Goal: Task Accomplishment & Management: Manage account settings

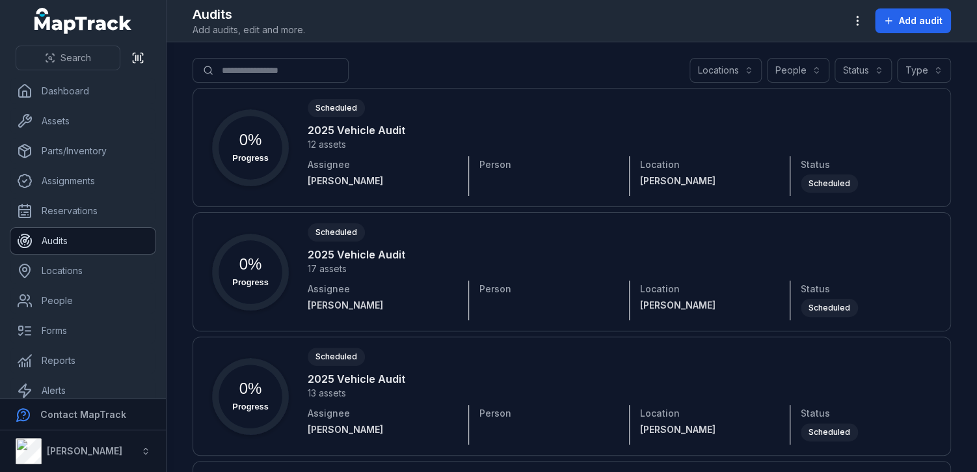
click at [59, 229] on link "Audits" at bounding box center [82, 241] width 145 height 26
click at [909, 21] on span "Add audit" at bounding box center [921, 20] width 44 height 13
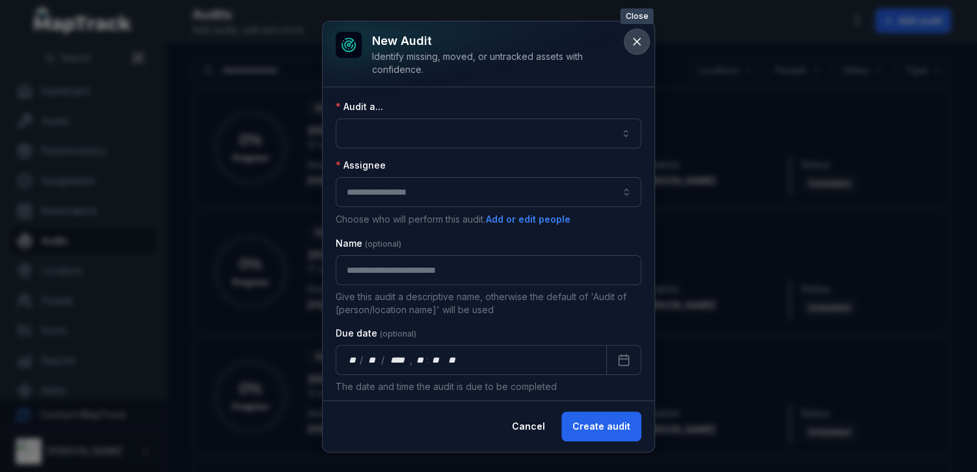
click at [640, 40] on icon at bounding box center [636, 41] width 13 height 13
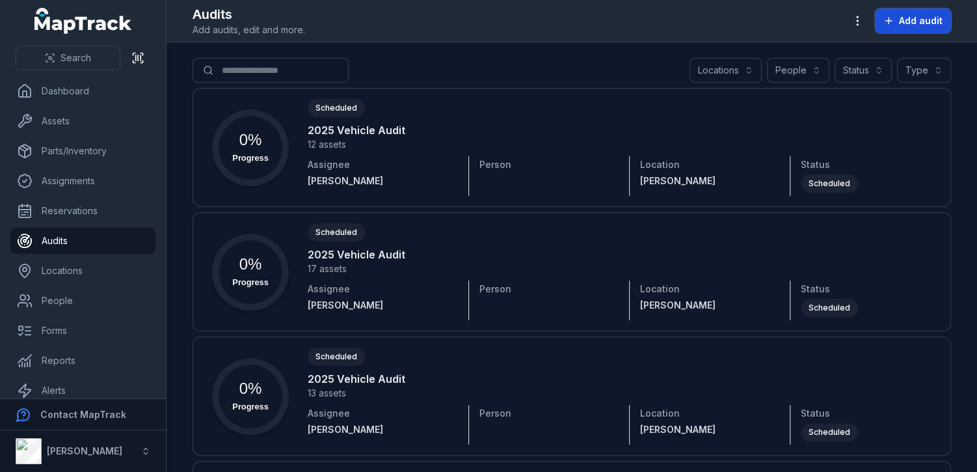
click at [937, 14] on span "Add audit" at bounding box center [921, 20] width 44 height 13
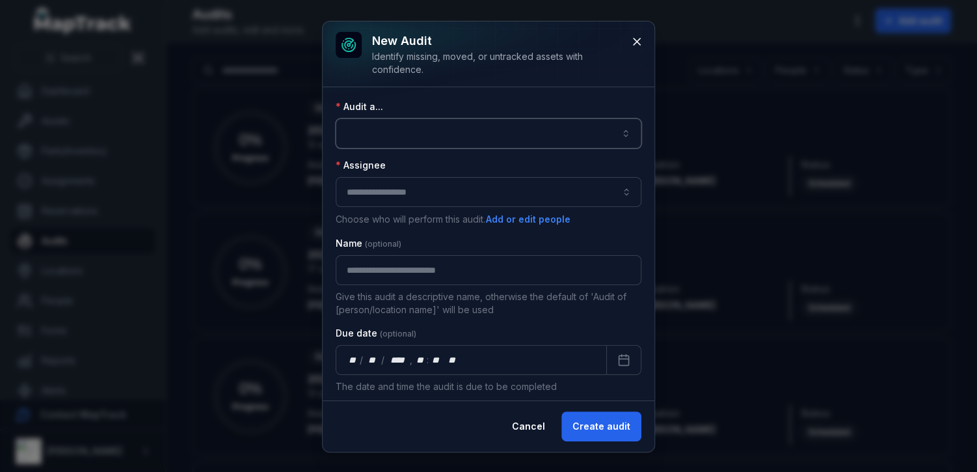
click at [474, 126] on button "button" at bounding box center [489, 133] width 306 height 30
click at [445, 168] on div "A person" at bounding box center [491, 167] width 254 height 13
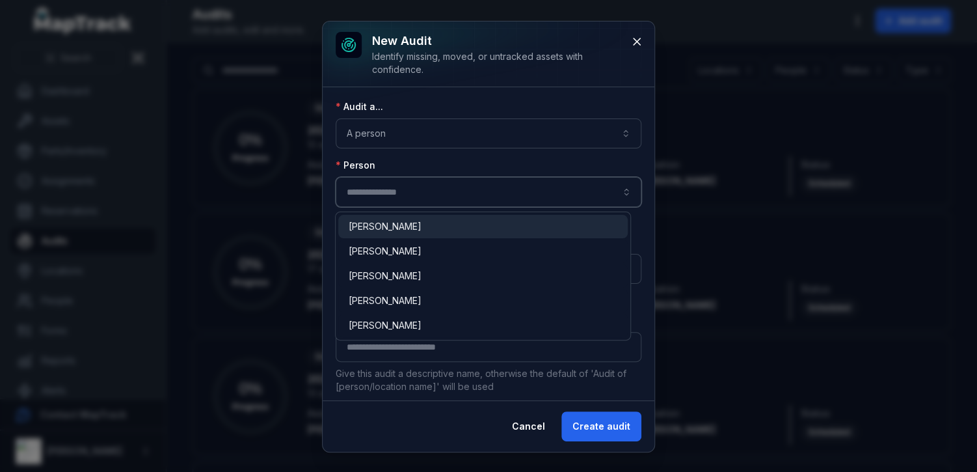
click at [442, 191] on input "audit-add:person_id-label" at bounding box center [489, 192] width 306 height 30
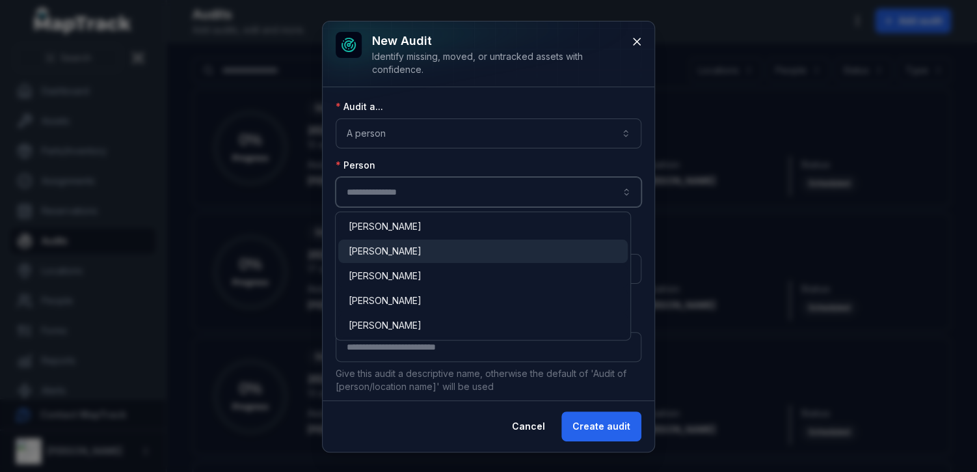
type input "**********"
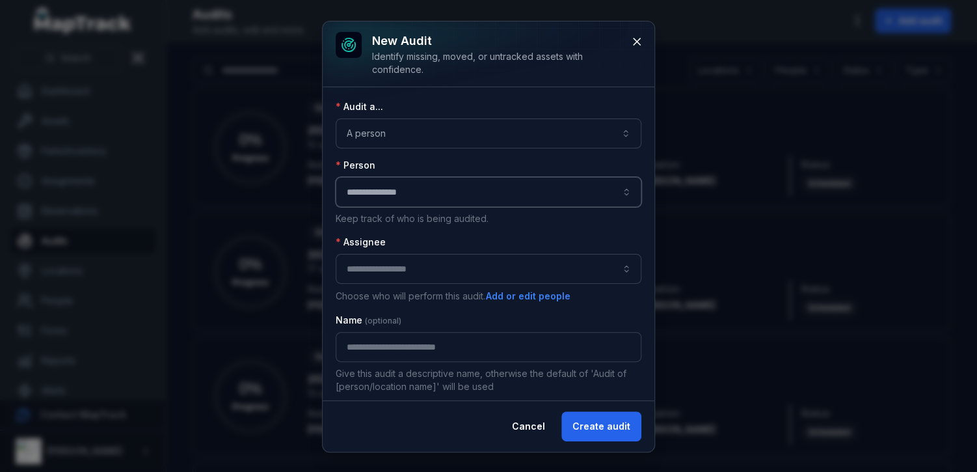
click at [421, 254] on div "[PERSON_NAME]" at bounding box center [483, 251] width 269 height 13
click at [453, 267] on input "audit-add:assignee_id-label" at bounding box center [489, 269] width 306 height 30
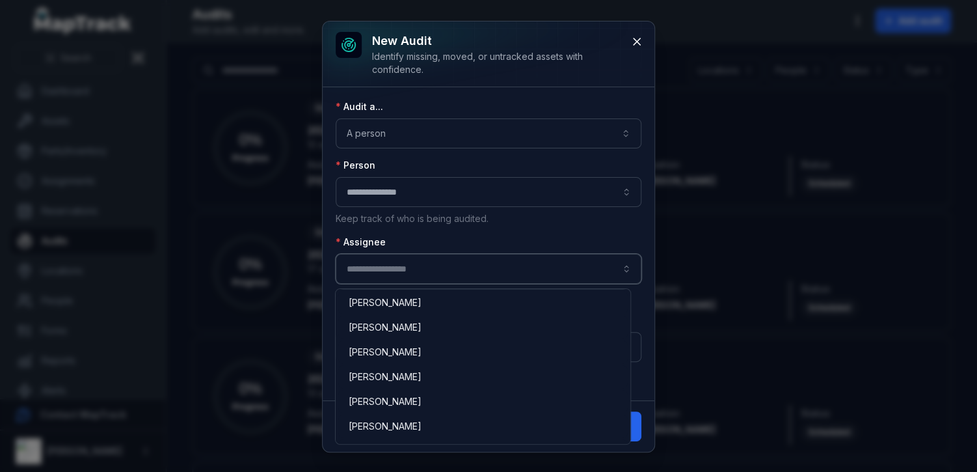
scroll to position [194, 0]
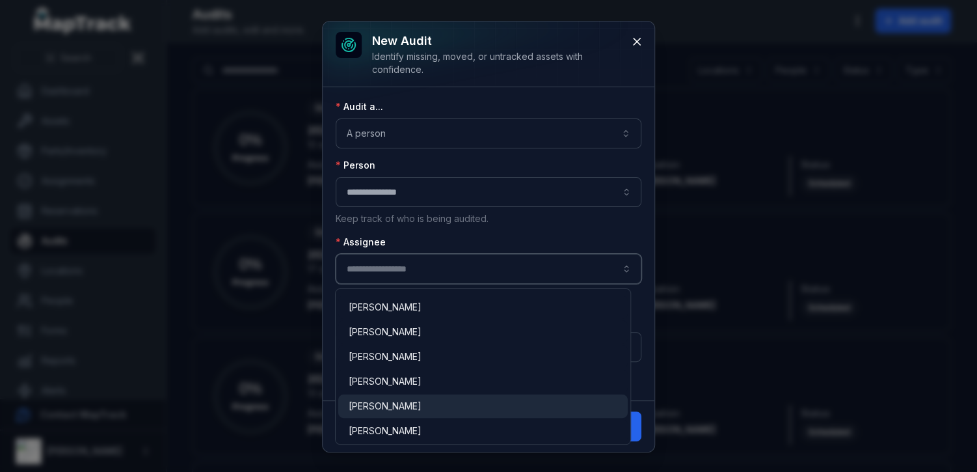
type input "********"
click at [406, 405] on div "[PERSON_NAME]" at bounding box center [483, 405] width 269 height 13
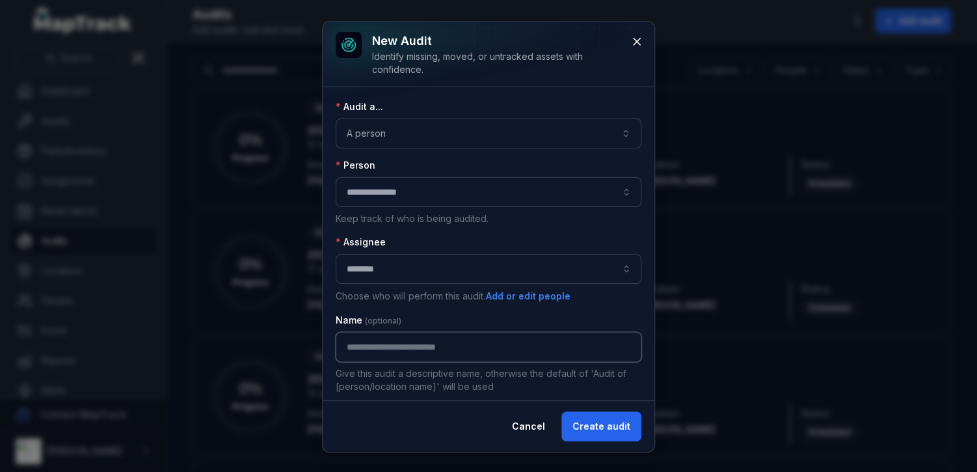
click at [468, 341] on input "text" at bounding box center [489, 347] width 306 height 30
click at [347, 345] on input "**********" at bounding box center [489, 347] width 306 height 30
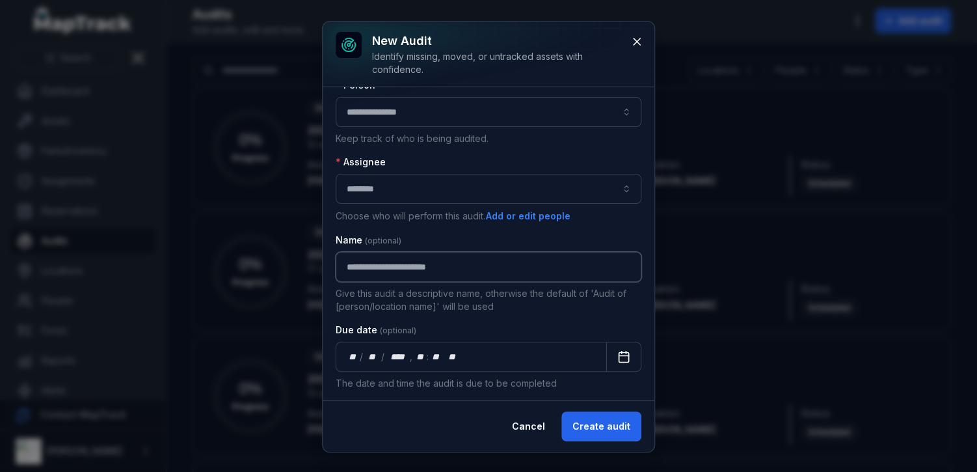
type input "**********"
click at [620, 355] on icon "Calendar" at bounding box center [623, 356] width 13 height 13
click at [604, 435] on button "Create audit" at bounding box center [601, 426] width 80 height 30
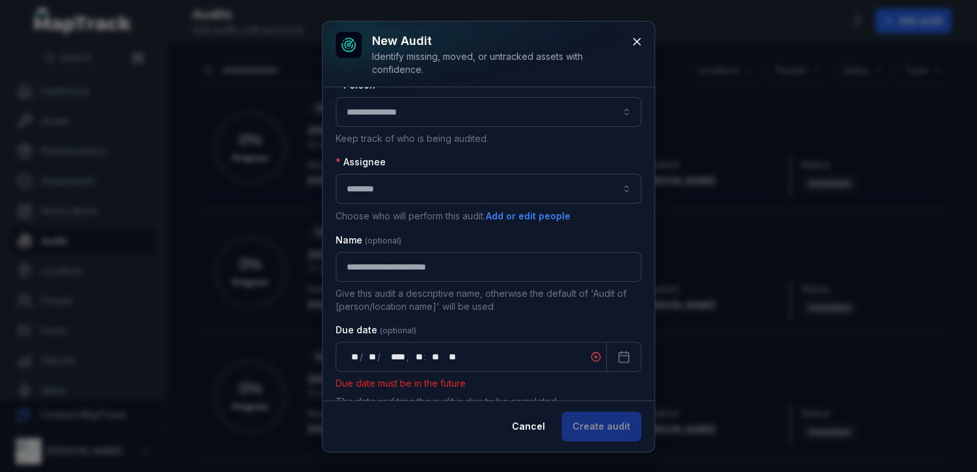
scroll to position [98, 0]
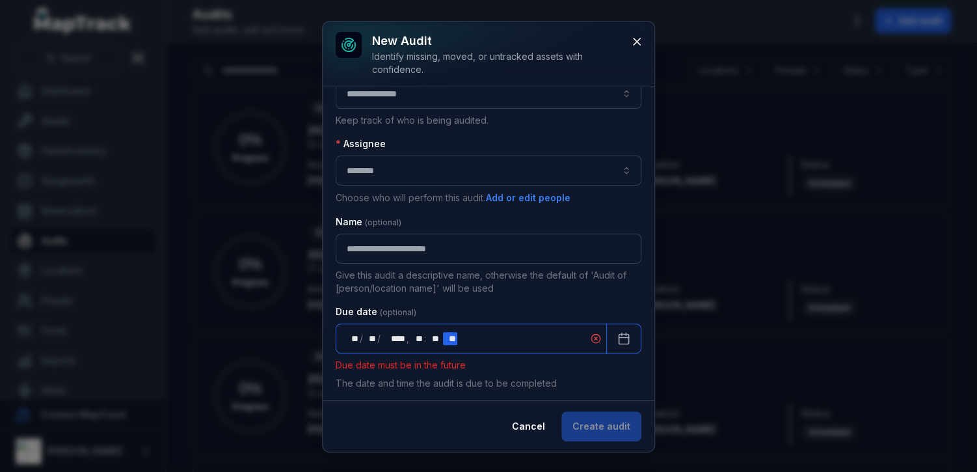
click at [595, 337] on icon at bounding box center [596, 338] width 3 height 3
click at [453, 333] on div "** **" at bounding box center [450, 338] width 14 height 13
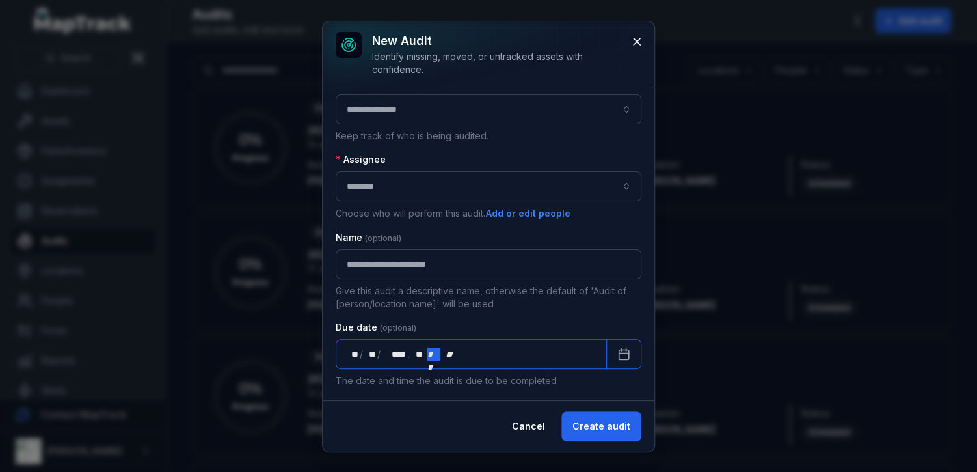
scroll to position [81, 0]
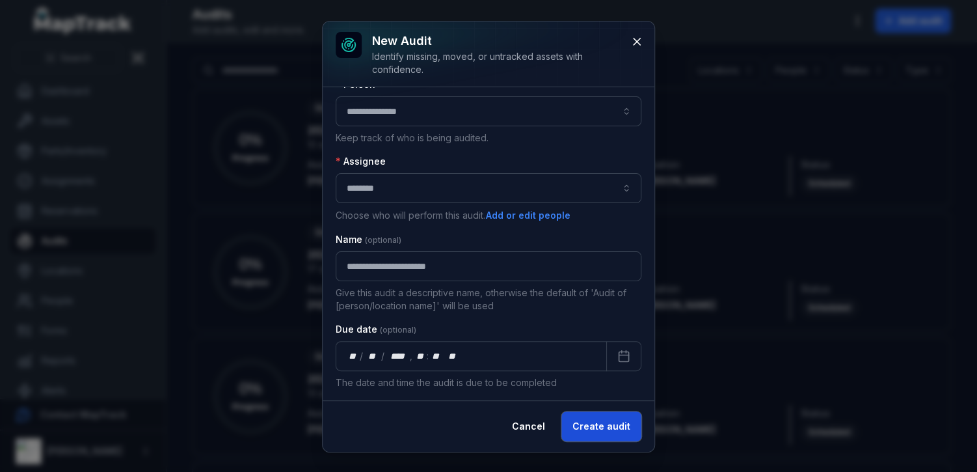
click at [589, 423] on button "Create audit" at bounding box center [601, 426] width 80 height 30
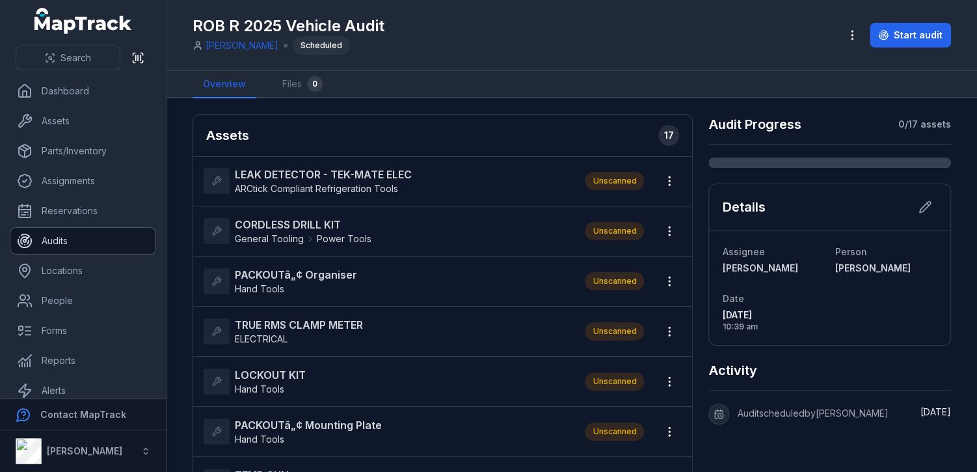
click at [49, 234] on link "Audits" at bounding box center [82, 241] width 145 height 26
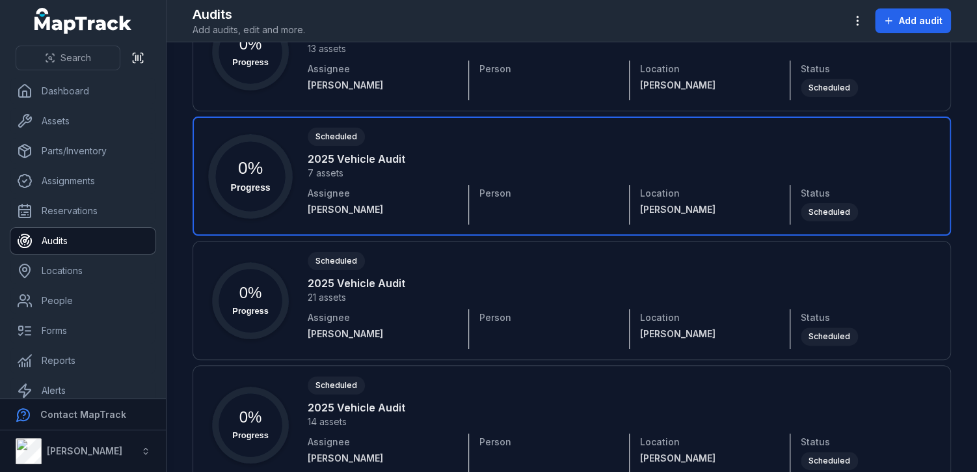
scroll to position [471, 0]
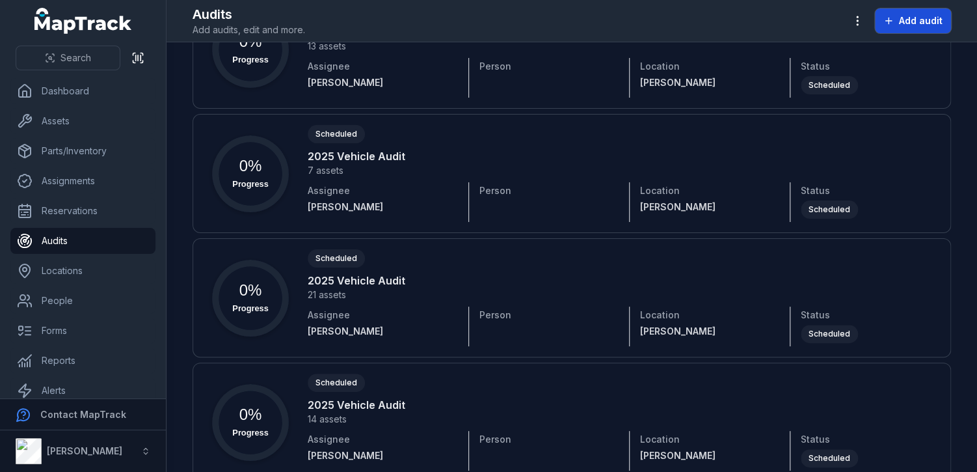
click at [911, 16] on span "Add audit" at bounding box center [921, 20] width 44 height 13
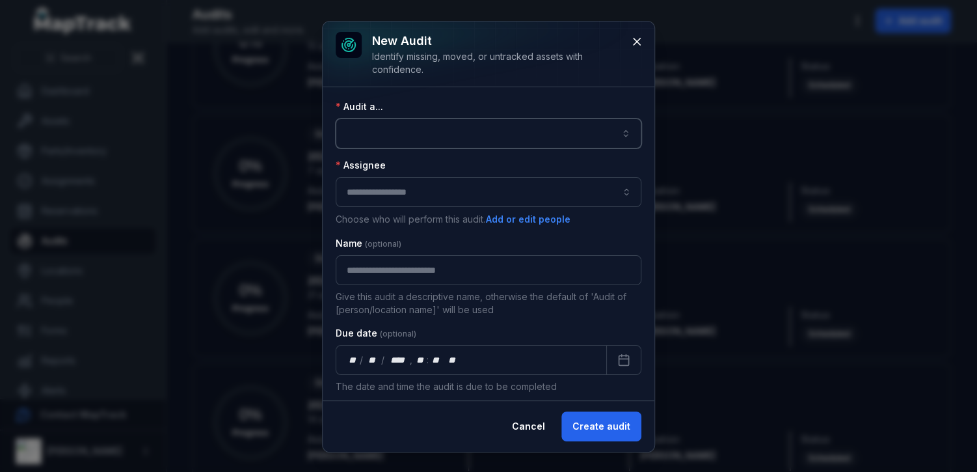
click at [498, 131] on button "button" at bounding box center [489, 133] width 306 height 30
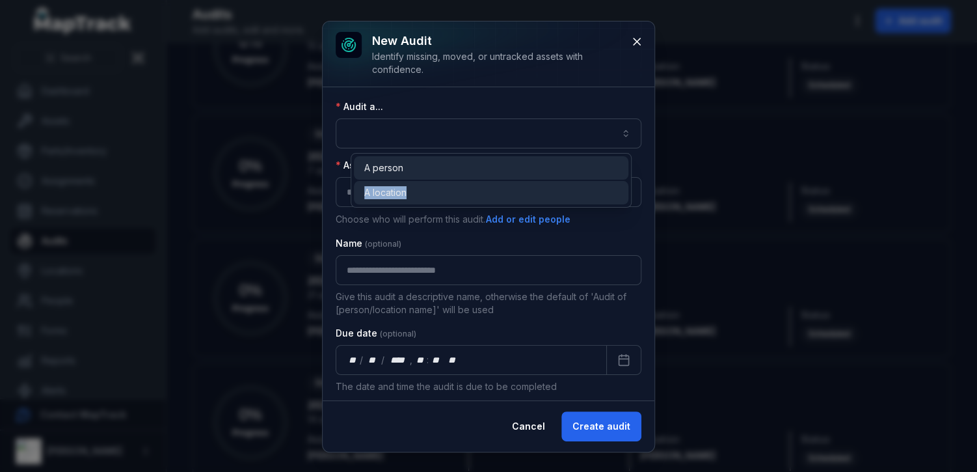
drag, startPoint x: 477, startPoint y: 189, endPoint x: 479, endPoint y: 168, distance: 20.3
click at [479, 168] on div "A person A location" at bounding box center [491, 180] width 281 height 55
click at [479, 168] on div "A person" at bounding box center [491, 167] width 254 height 13
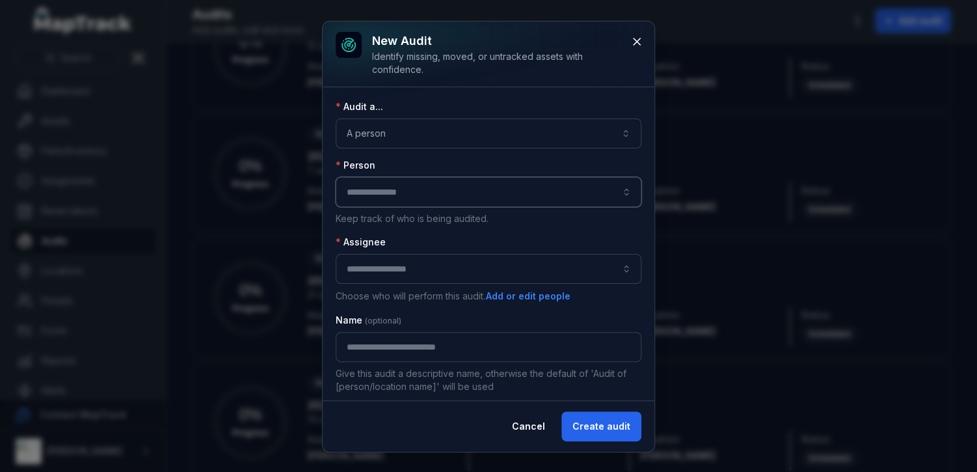
click at [452, 198] on input "audit-add:person_id-label" at bounding box center [489, 192] width 306 height 30
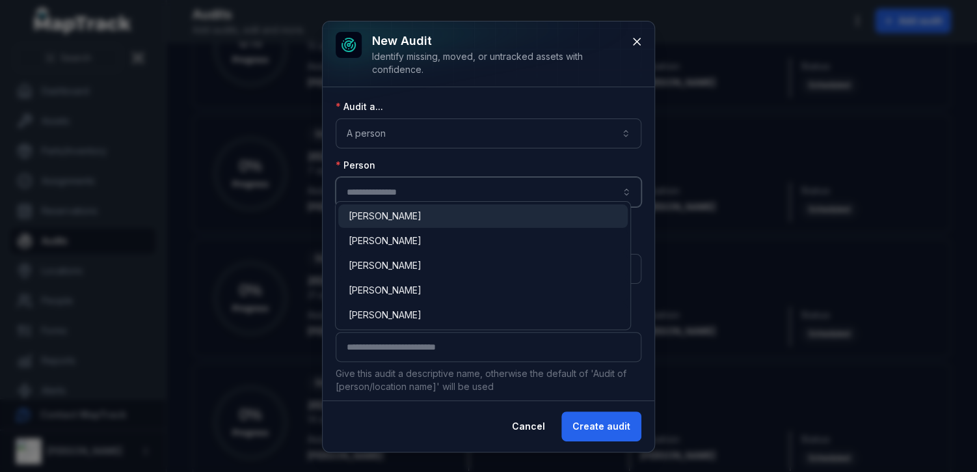
scroll to position [80, 0]
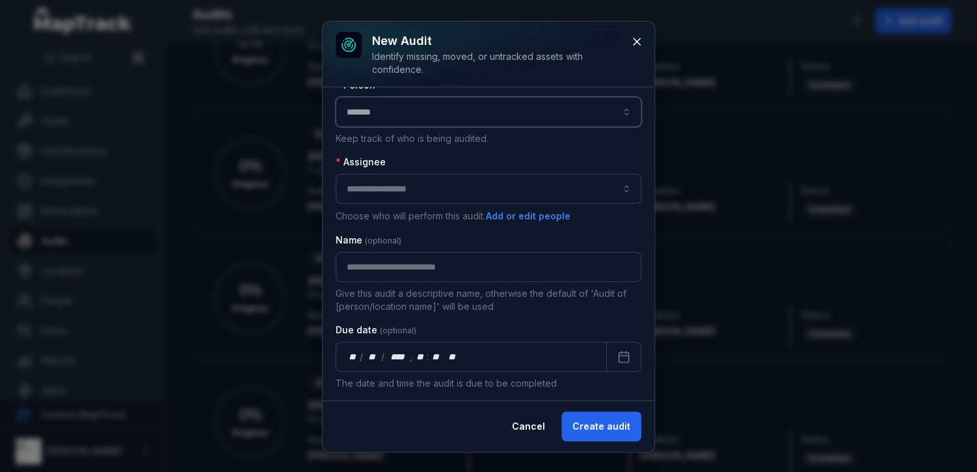
type input "******"
click at [531, 420] on div "New audit Identify missing, moved, or untracked assets with confidence. Audit a…" at bounding box center [489, 236] width 332 height 430
click at [531, 420] on button "Cancel" at bounding box center [528, 426] width 55 height 30
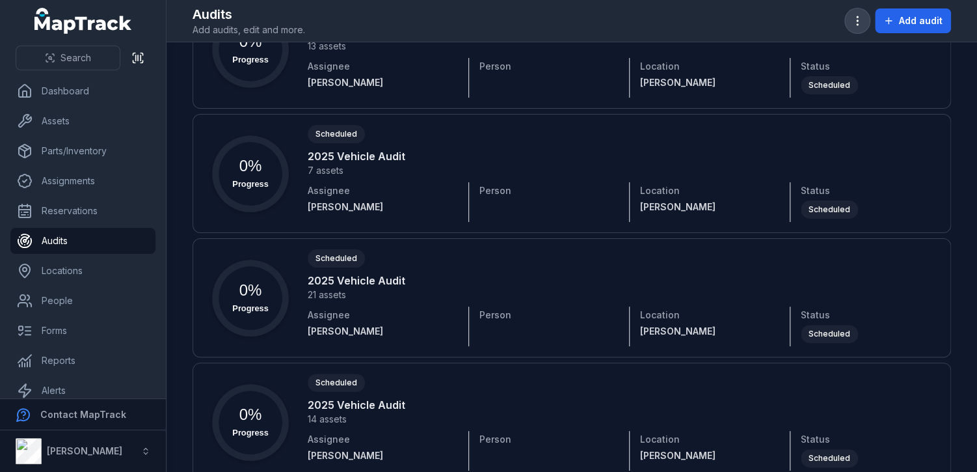
click at [855, 27] on icon "button" at bounding box center [857, 20] width 13 height 13
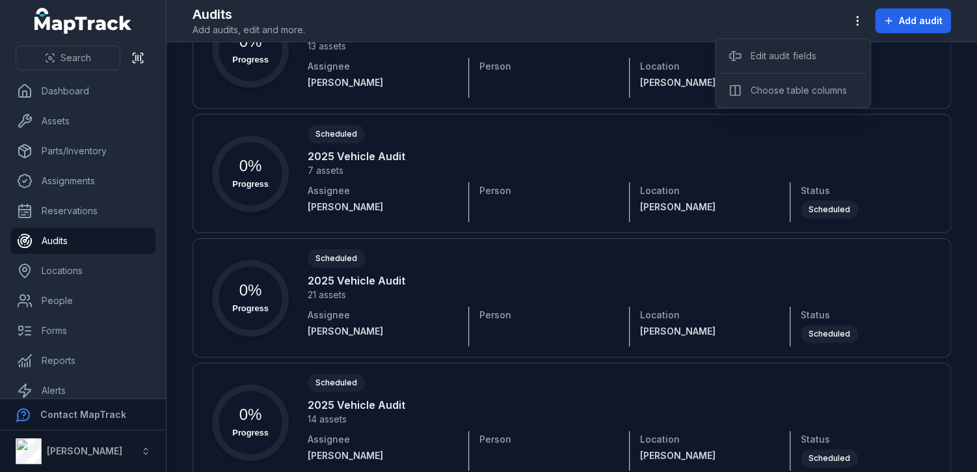
click at [559, 192] on div "Toggle Navigation Audits Add audits, edit and more. Add audit Search for audits…" at bounding box center [572, 236] width 811 height 472
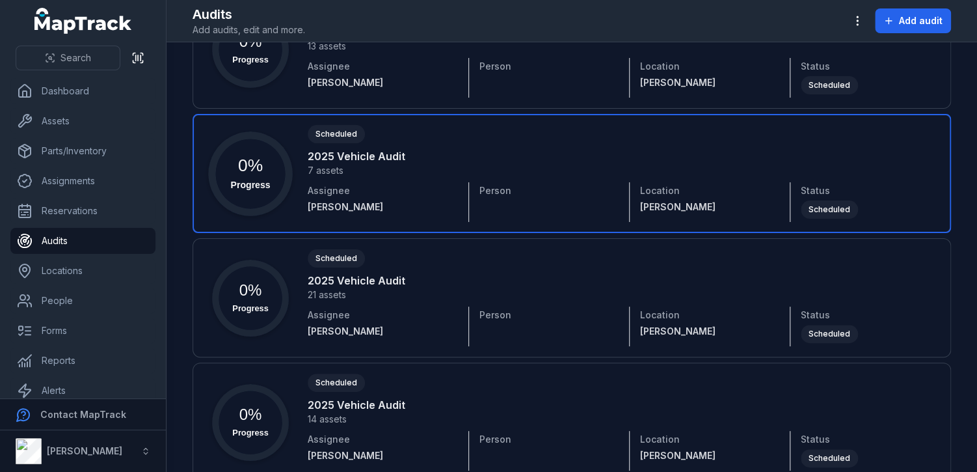
click at [559, 192] on link at bounding box center [572, 173] width 758 height 119
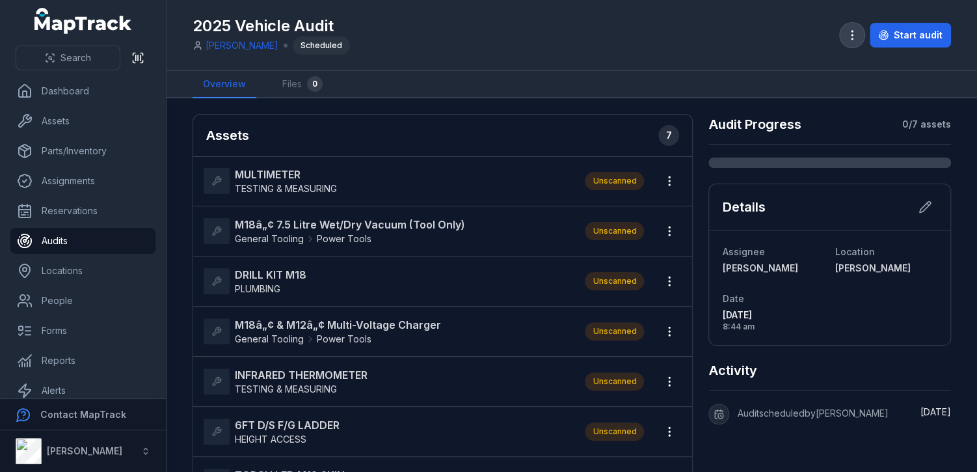
click at [851, 34] on icon "button" at bounding box center [852, 35] width 13 height 13
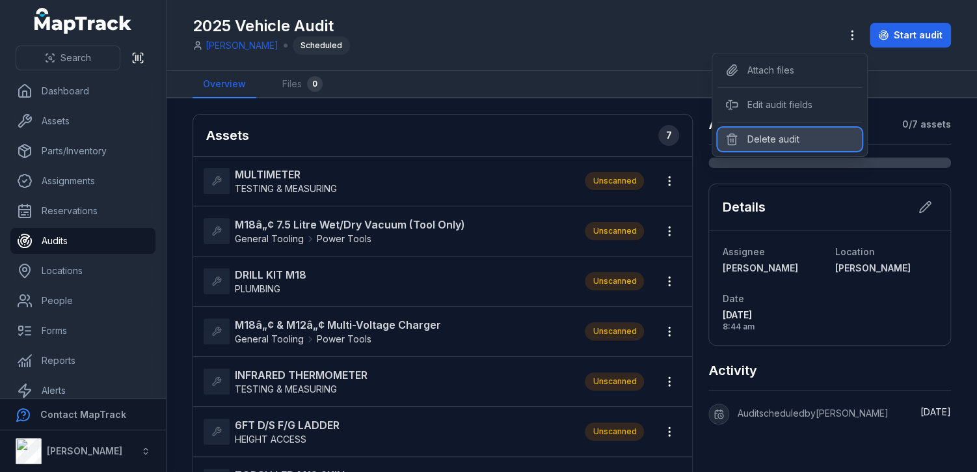
click at [777, 136] on div "Delete audit" at bounding box center [789, 138] width 144 height 23
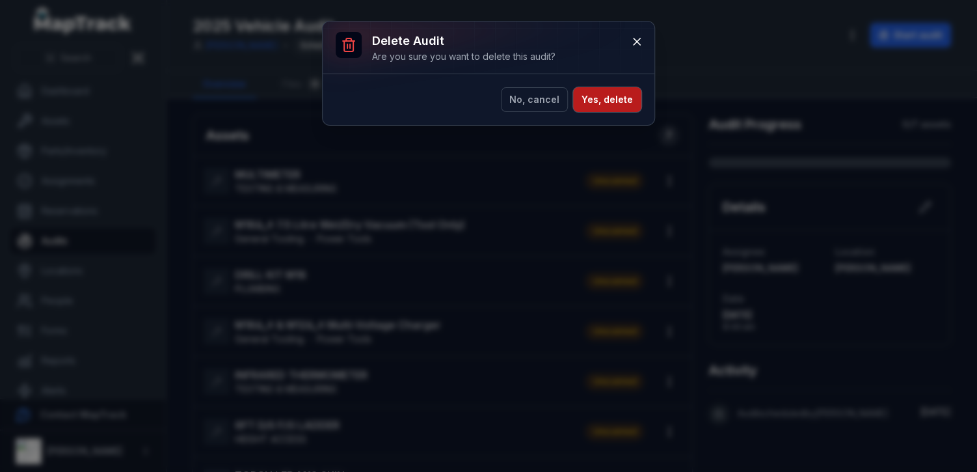
click at [625, 98] on button "Yes, delete" at bounding box center [607, 99] width 68 height 25
